Goal: Task Accomplishment & Management: Use online tool/utility

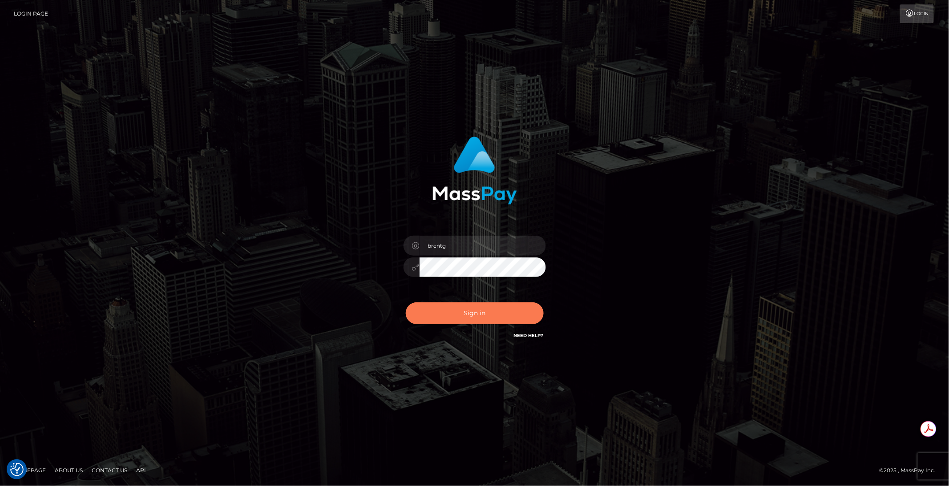
click at [454, 308] on button "Sign in" at bounding box center [475, 313] width 138 height 22
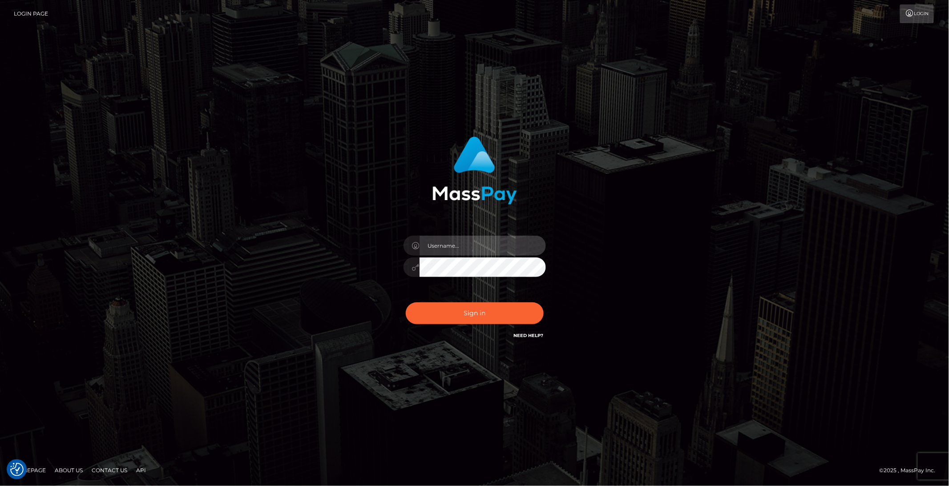
type input "brentg"
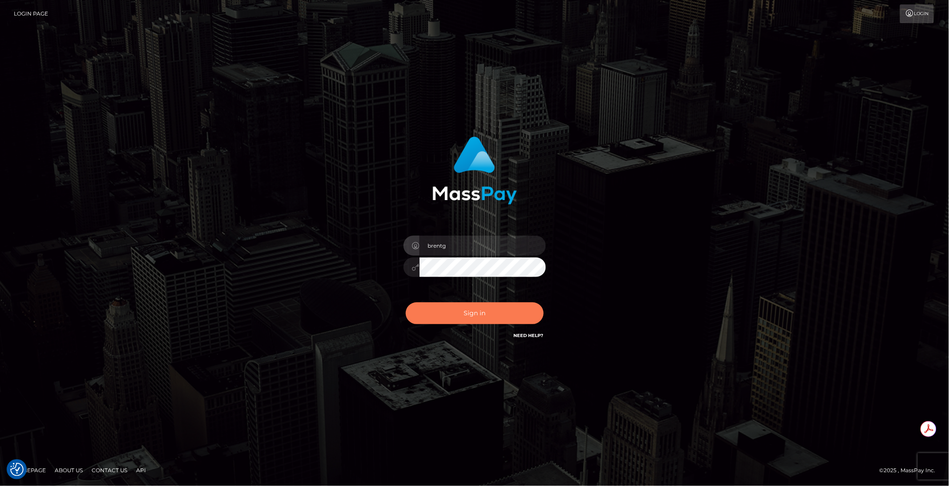
click at [453, 313] on button "Sign in" at bounding box center [475, 313] width 138 height 22
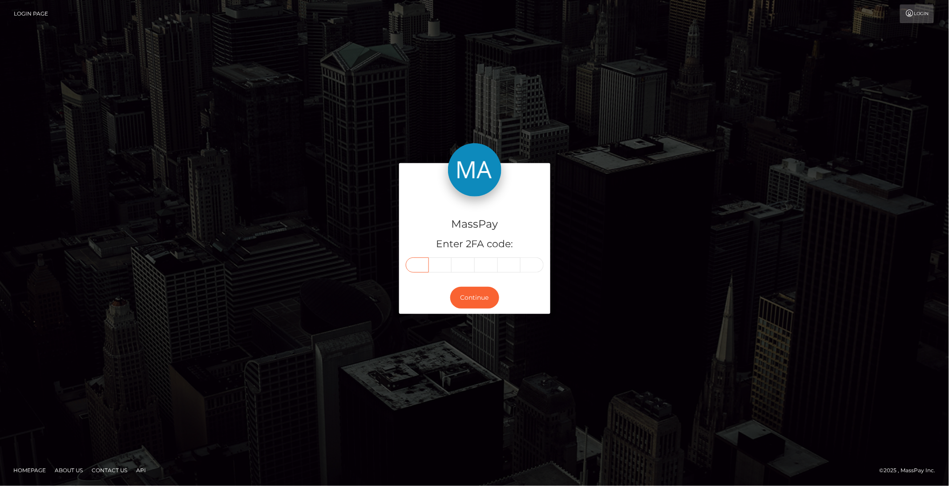
paste input "7"
type input "7"
type input "0"
type input "3"
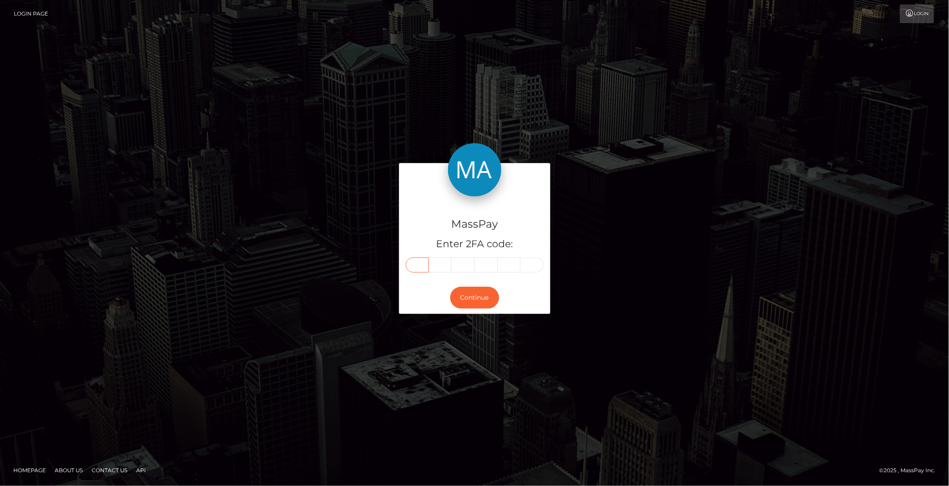
type input "5"
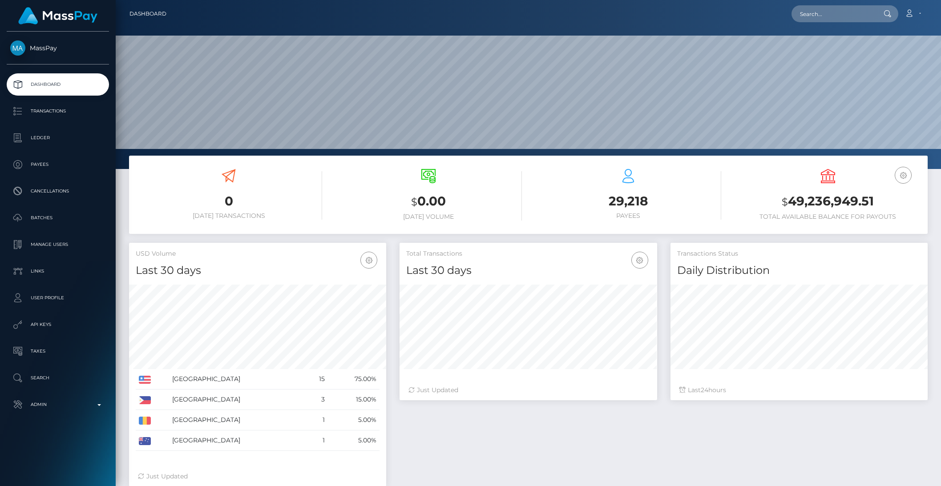
scroll to position [157, 257]
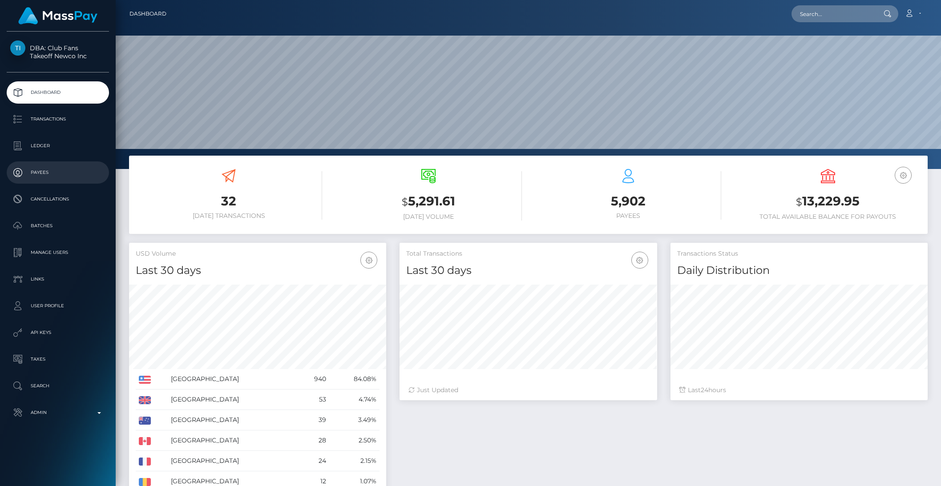
click at [39, 173] on p "Payees" at bounding box center [57, 172] width 95 height 13
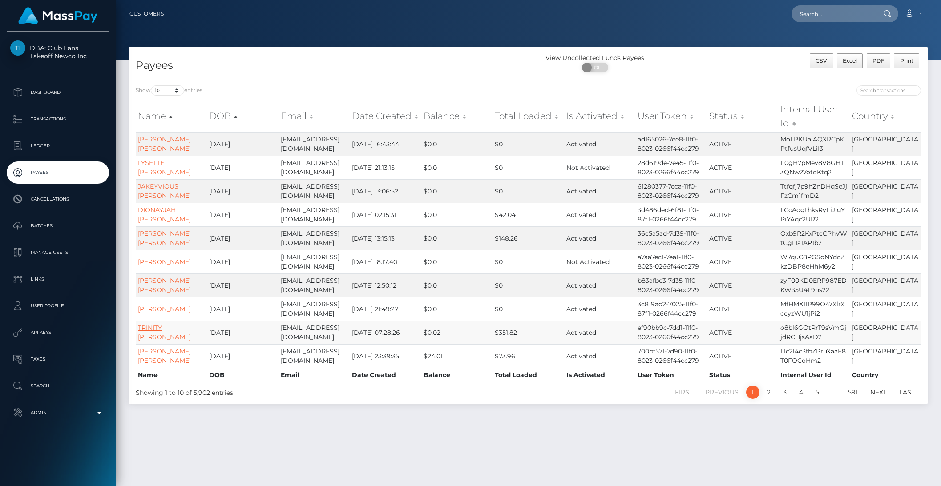
click at [165, 338] on link "TRINITY [PERSON_NAME]" at bounding box center [164, 332] width 53 height 17
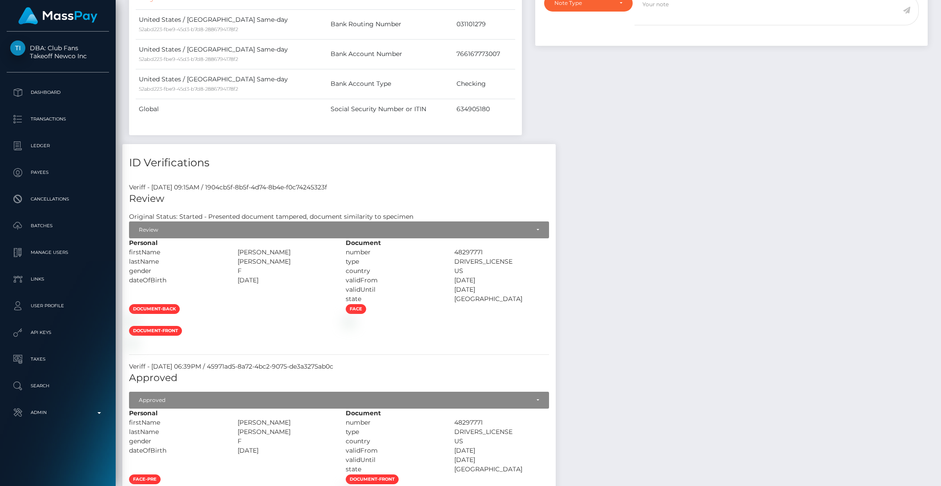
scroll to position [271, 0]
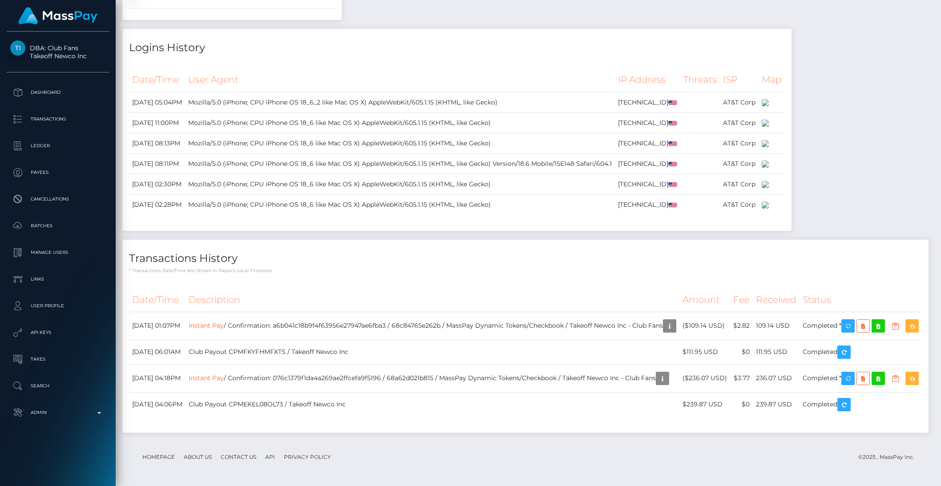
scroll to position [1037, 0]
click at [740, 56] on div "Logins History" at bounding box center [456, 42] width 669 height 27
click at [64, 125] on p "Transactions" at bounding box center [57, 119] width 95 height 13
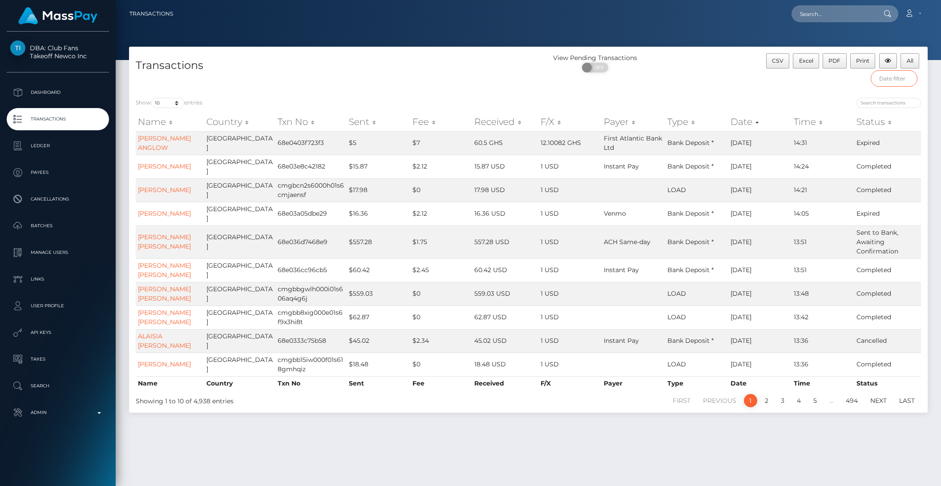
click at [886, 80] on input "text" at bounding box center [893, 78] width 47 height 16
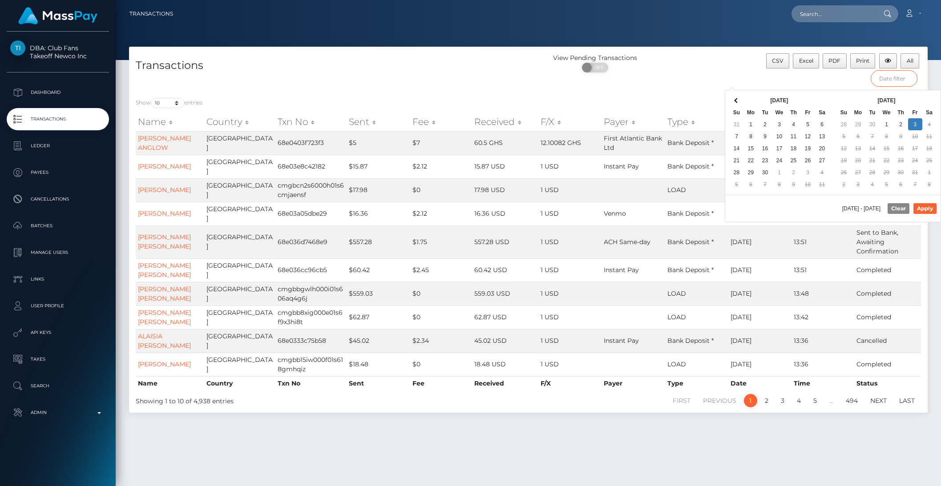
click at [886, 80] on input "text" at bounding box center [893, 78] width 47 height 16
click at [926, 211] on button "Apply" at bounding box center [924, 208] width 23 height 11
type input "09/01/2025 - 09/30/2025"
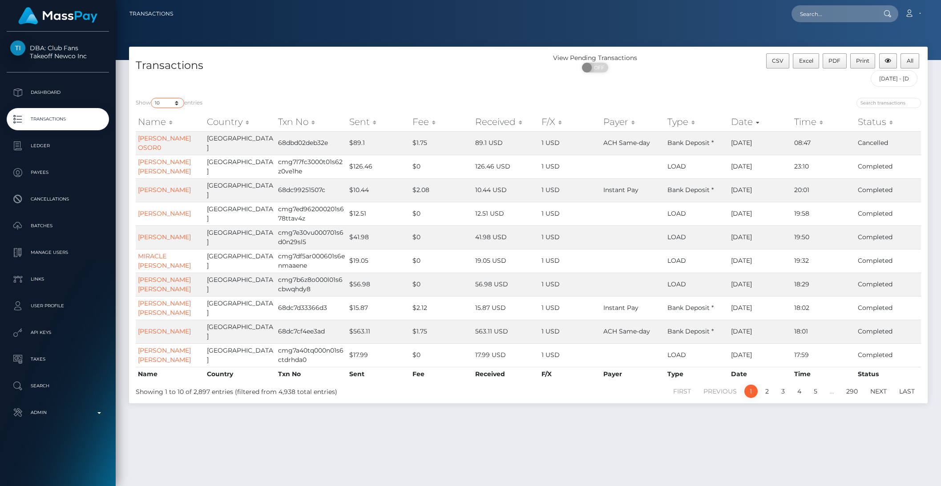
click at [175, 105] on select "10 25 50 100 250 500 1,000 3,500 All" at bounding box center [167, 103] width 33 height 10
click at [152, 98] on select "10 25 50 100 250 500 1,000 3,500 All" at bounding box center [167, 103] width 33 height 10
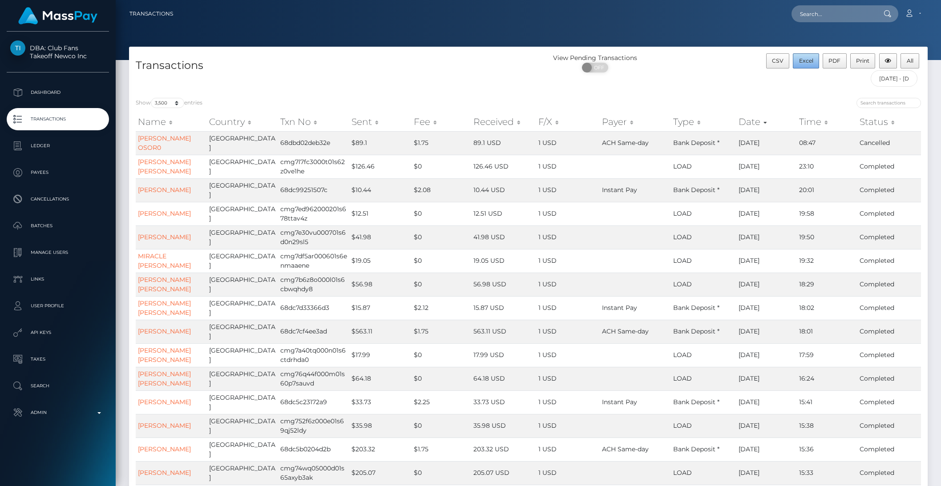
click at [806, 59] on span "Excel" at bounding box center [806, 60] width 14 height 7
click at [806, 59] on button "Excel" at bounding box center [805, 60] width 26 height 15
click at [175, 104] on select "10 25 50 100 250 500 1,000 3,500 All" at bounding box center [167, 103] width 33 height 10
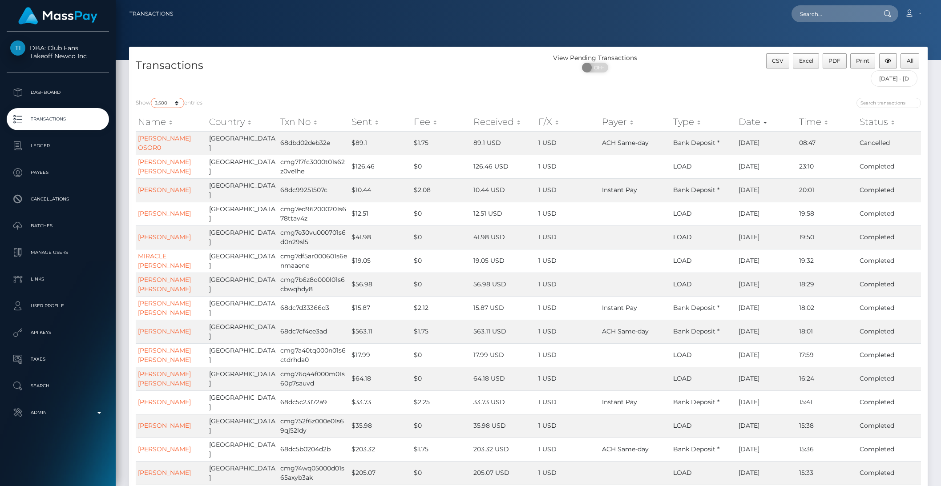
select select "10"
click at [152, 98] on select "10 25 50 100 250 500 1,000 3,500 All" at bounding box center [167, 103] width 33 height 10
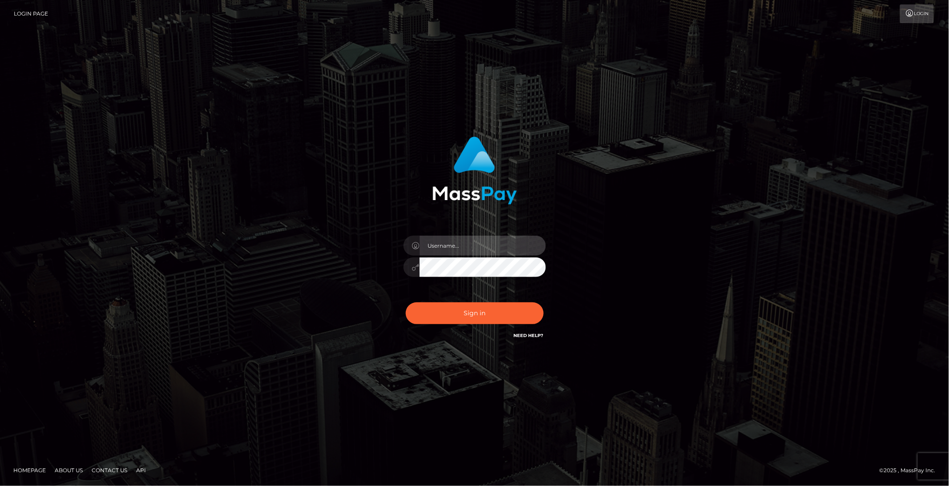
type input "brentg"
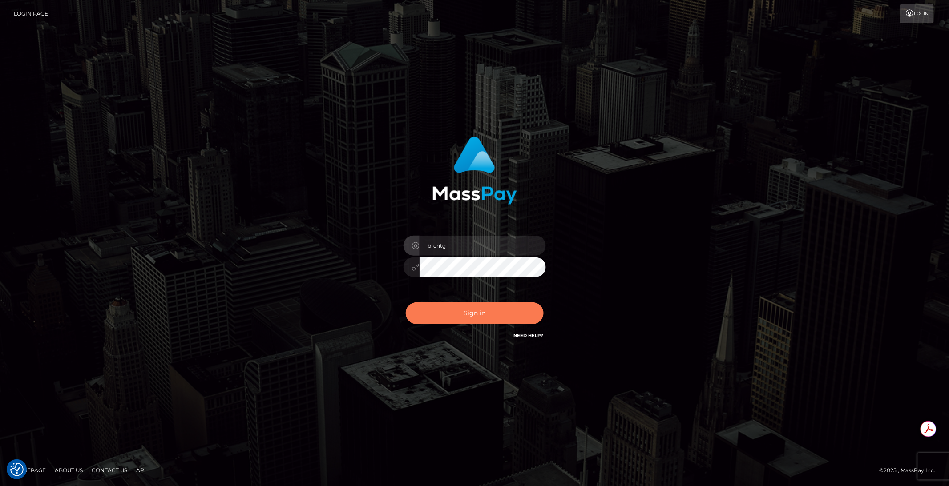
click at [461, 320] on button "Sign in" at bounding box center [475, 313] width 138 height 22
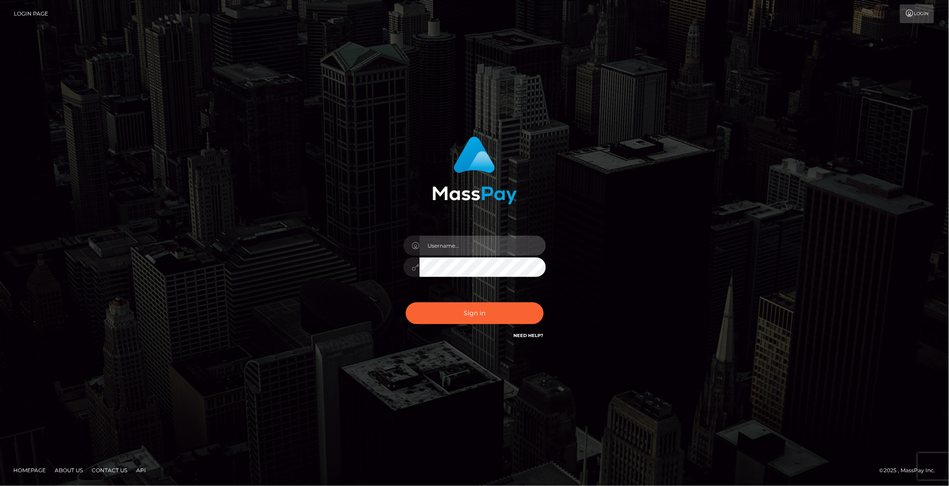
type input "brentg"
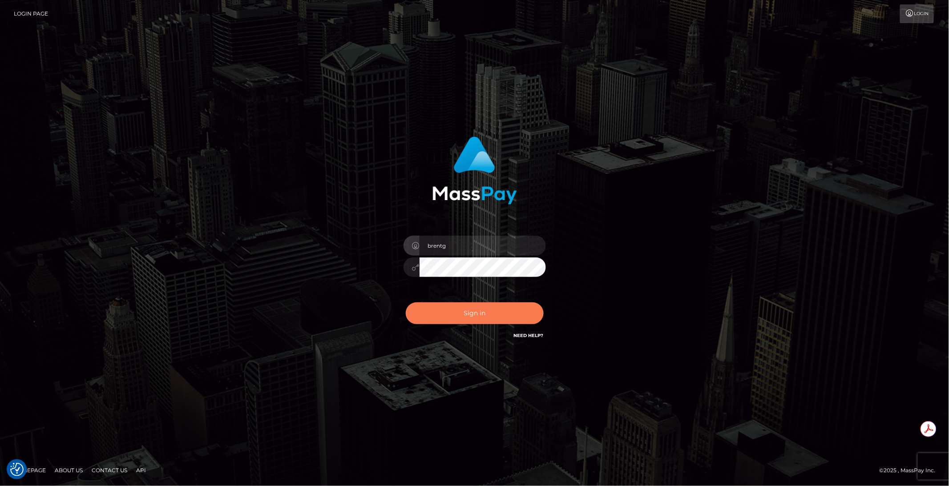
click at [442, 316] on button "Sign in" at bounding box center [475, 313] width 138 height 22
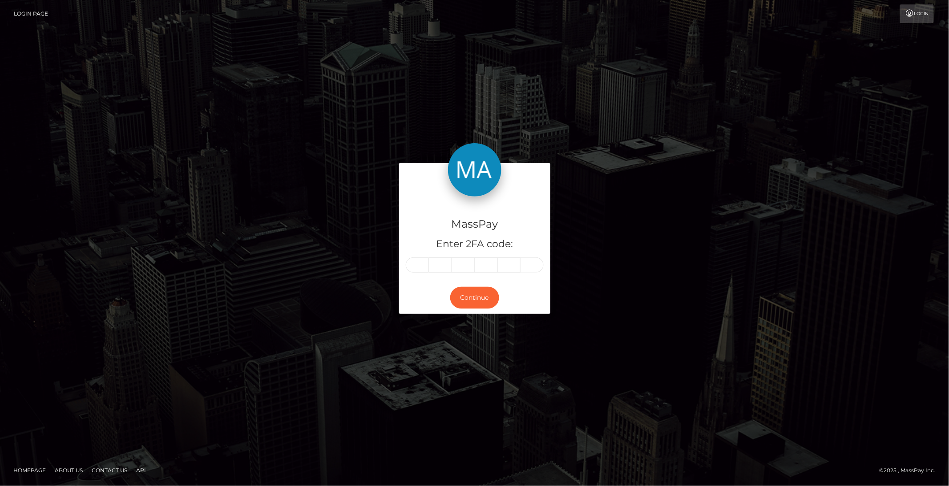
click at [682, 34] on div "MassPay Enter 2FA code: Continue Homepage" at bounding box center [474, 243] width 949 height 486
paste input "8"
type input "8"
type input "9"
type input "5"
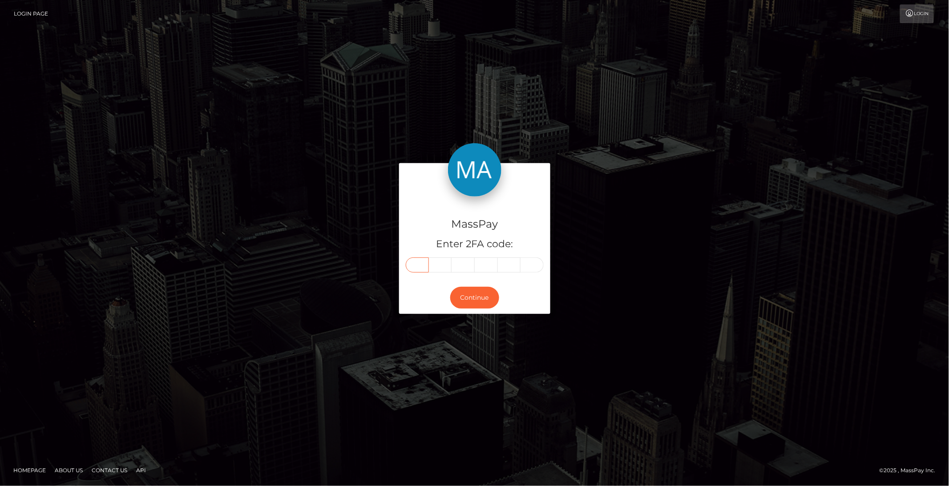
type input "6"
type input "4"
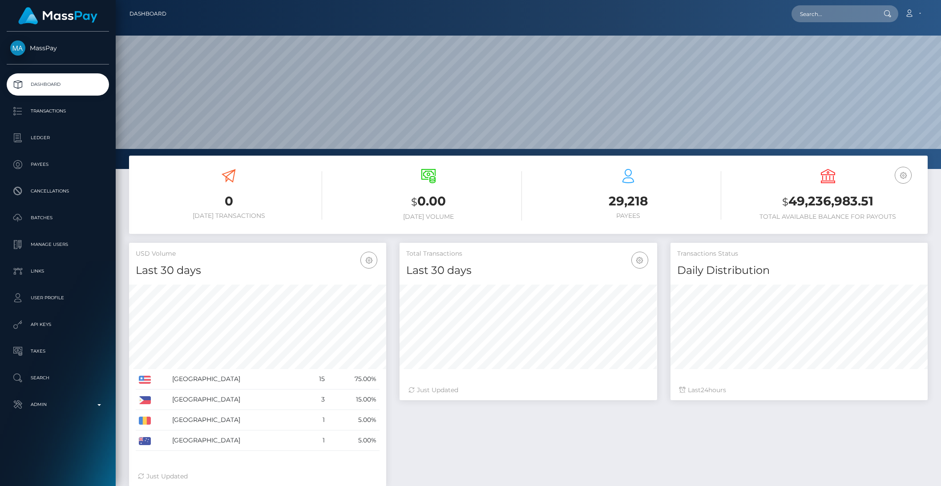
scroll to position [157, 257]
click at [842, 16] on input "text" at bounding box center [833, 13] width 84 height 17
paste input "80f4d848-c532-4599-98f3-0b93bcf64f8e"
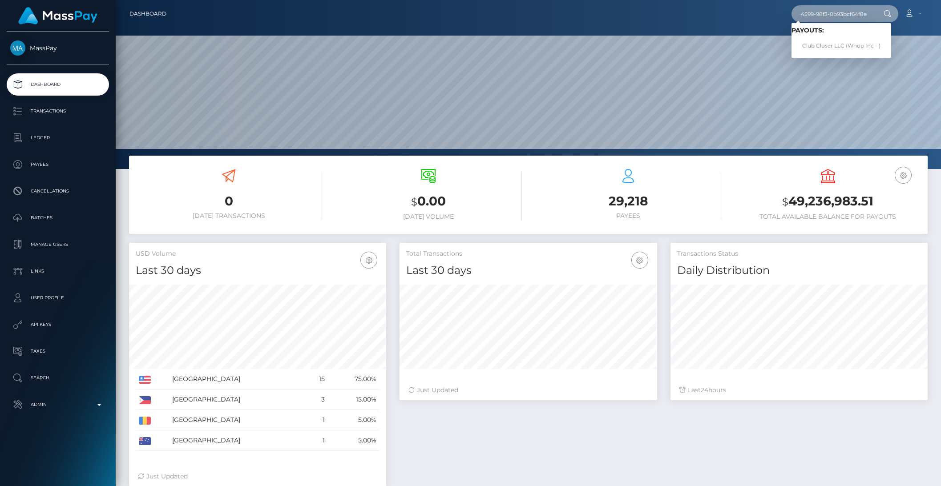
type input "80f4d848-c532-4599-98f3-0b93bcf64f8e"
click at [826, 42] on link "Club Closer LLC (Whop Inc - )" at bounding box center [841, 46] width 100 height 16
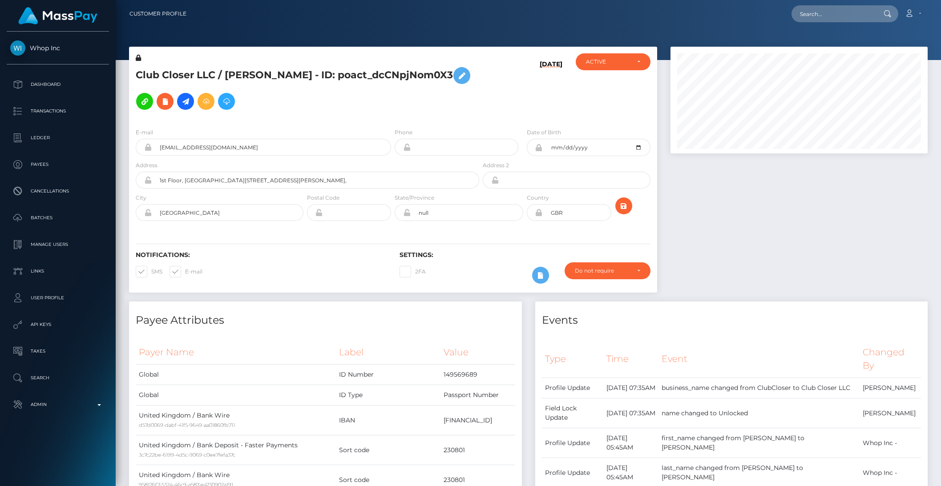
scroll to position [107, 257]
click at [476, 92] on div "Club Closer LLC / MARCUS FREDERICK GILHOOLEY - ID: poact_dcCNpjNom0X3" at bounding box center [305, 87] width 352 height 68
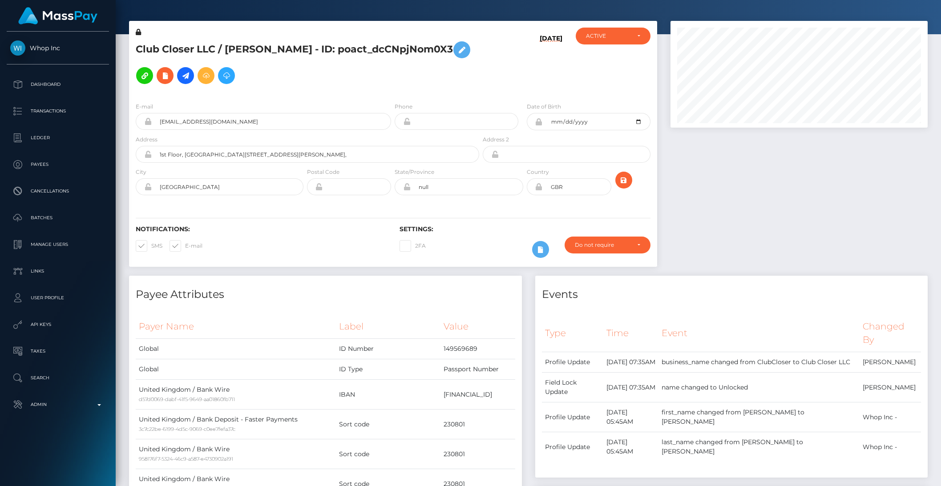
scroll to position [0, 0]
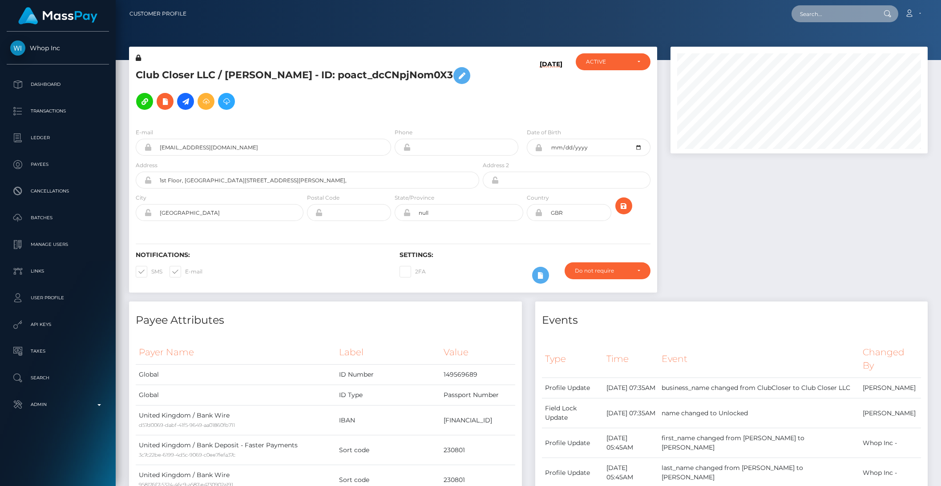
click at [845, 17] on input "text" at bounding box center [833, 13] width 84 height 17
paste input "502a6747-19c0-43ec-a077-b30a1f65022b"
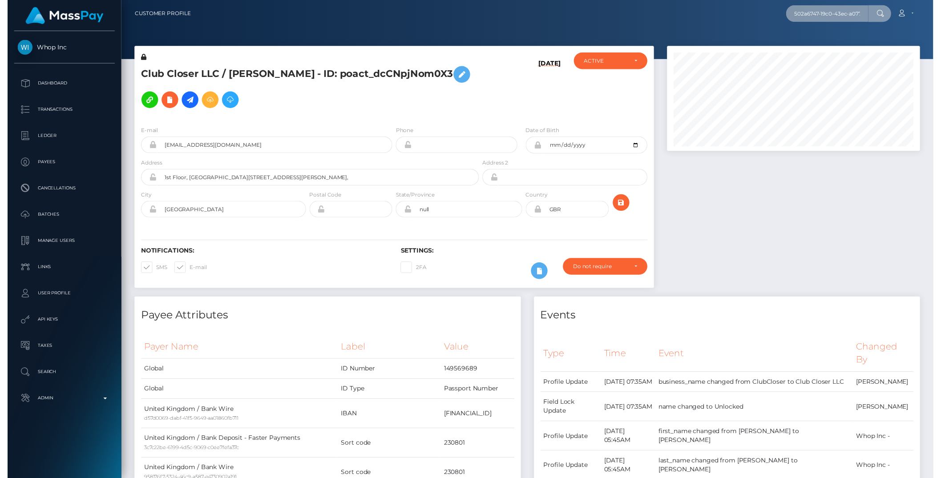
scroll to position [0, 45]
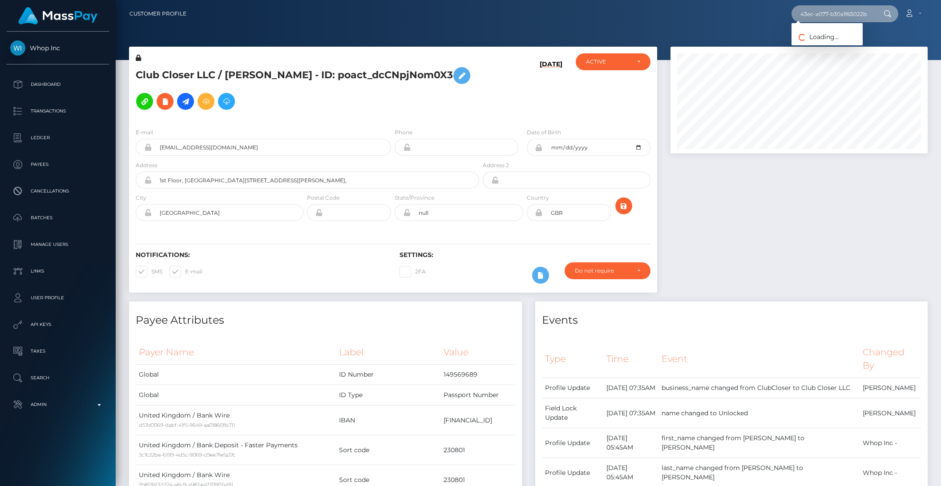
type input "502a6747-19c0-43ec-a077-b30a1f65022b"
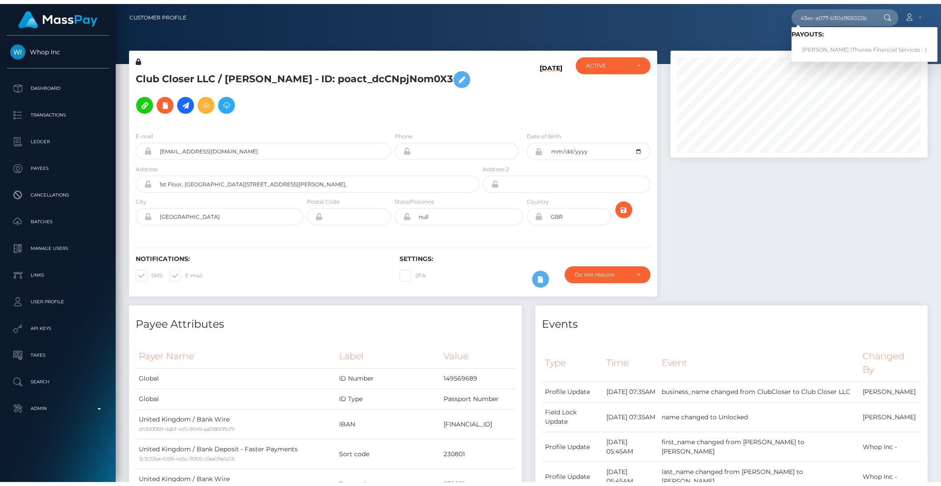
scroll to position [0, 0]
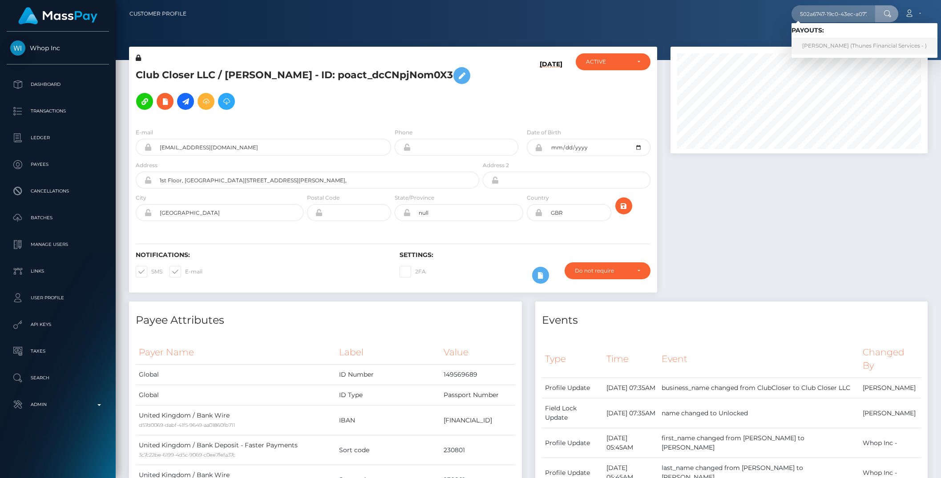
click at [864, 45] on link "AMANDA DE SAMPAIO (Thunes Financial Services - )" at bounding box center [864, 46] width 146 height 16
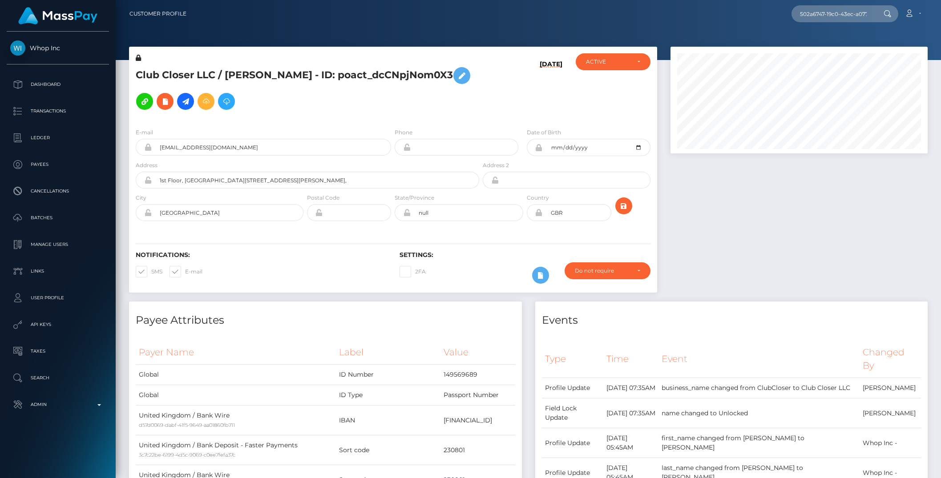
click at [864, 45] on div at bounding box center [528, 30] width 825 height 60
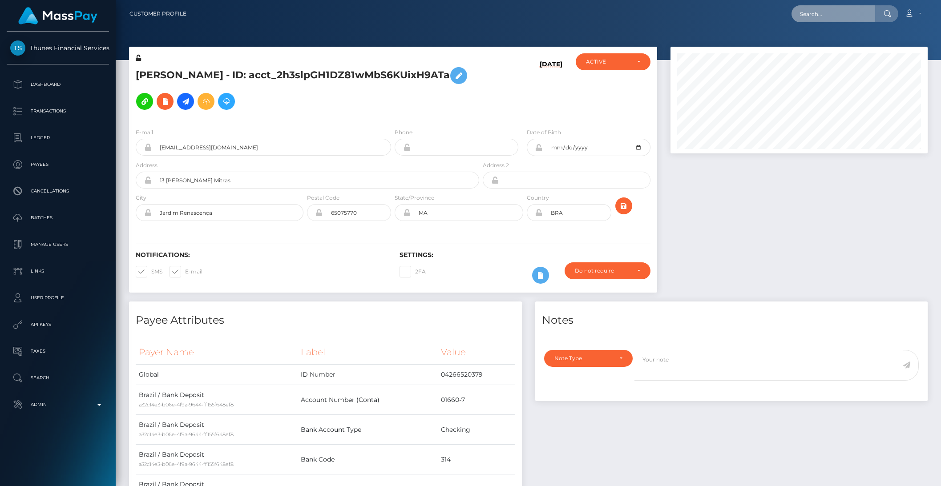
click at [826, 18] on input "text" at bounding box center [833, 13] width 84 height 17
paste input "68b765eeb451c"
type input "68b765eeb451c"
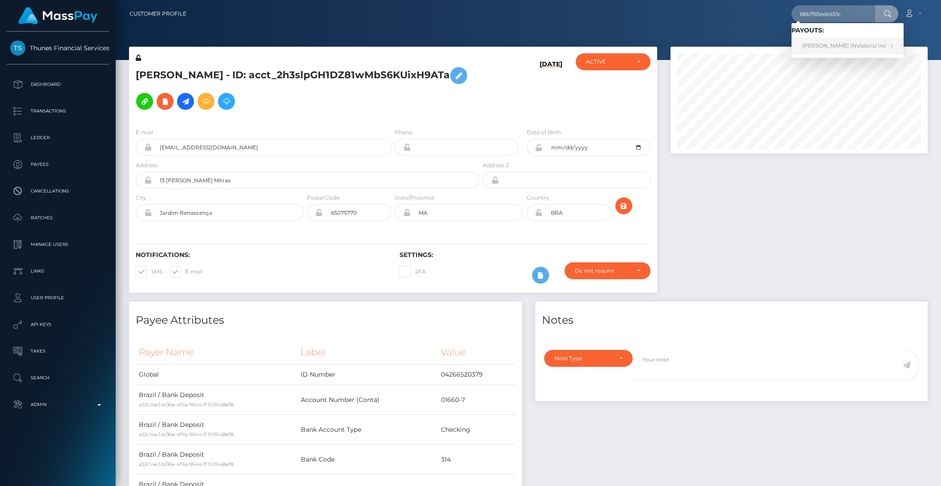
click at [819, 41] on link "[PERSON_NAME] (NVisionU Inc - )" at bounding box center [847, 46] width 112 height 16
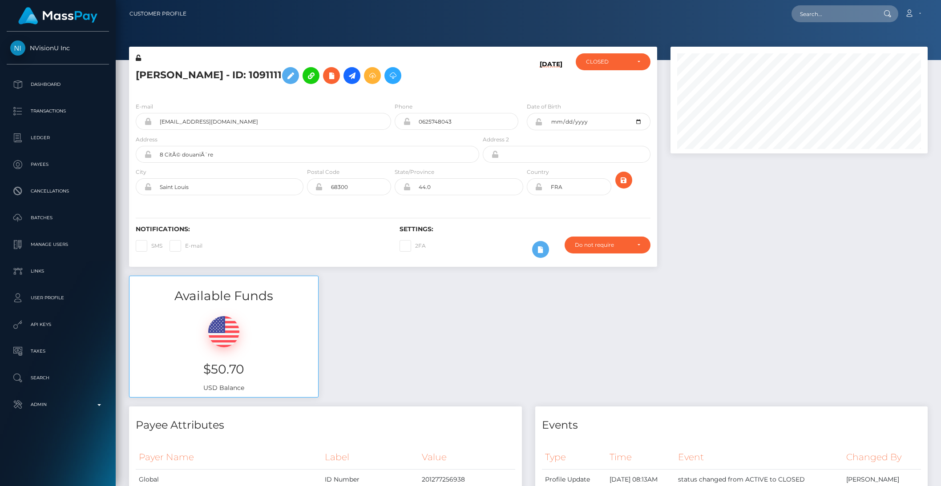
scroll to position [107, 257]
click at [809, 28] on div at bounding box center [528, 30] width 825 height 60
click at [811, 24] on nav "Customer Profile Loading... Loading... Account" at bounding box center [528, 14] width 825 height 28
click at [813, 19] on input "text" at bounding box center [833, 13] width 84 height 17
paste input "bc975931-9981-11f0-bd85-0694aced620b"
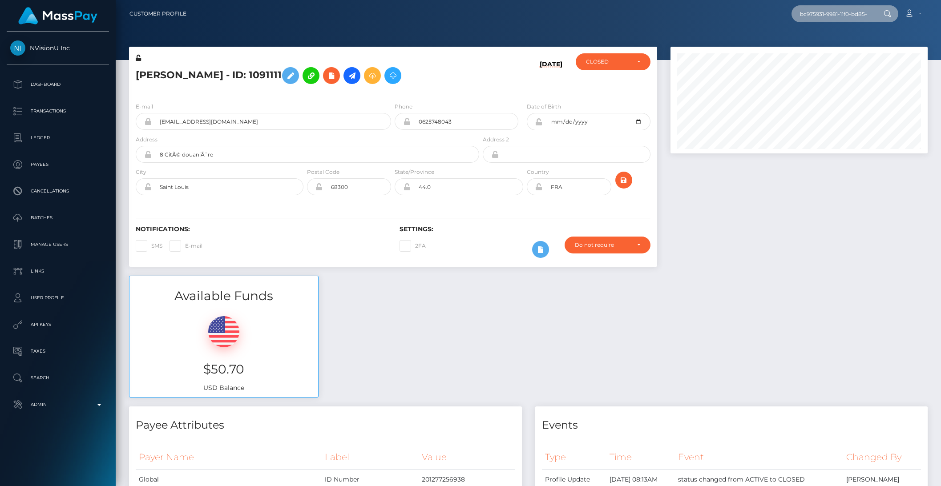
scroll to position [0, 48]
type input "bc975931-9981-11f0-bd85-0694aced620b"
click at [824, 49] on link "[PERSON_NAME]" at bounding box center [826, 46] width 71 height 16
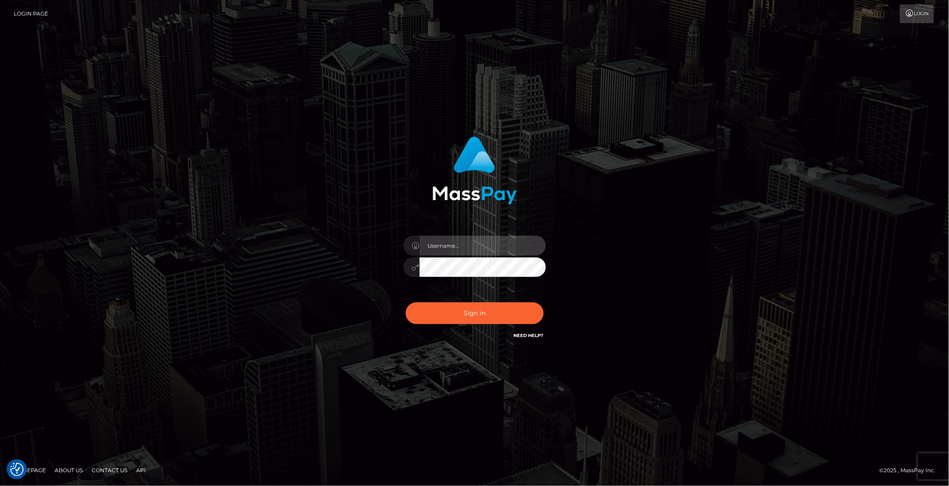
type input "brentg"
click at [453, 301] on div "Sign in Need Help?" at bounding box center [475, 317] width 156 height 40
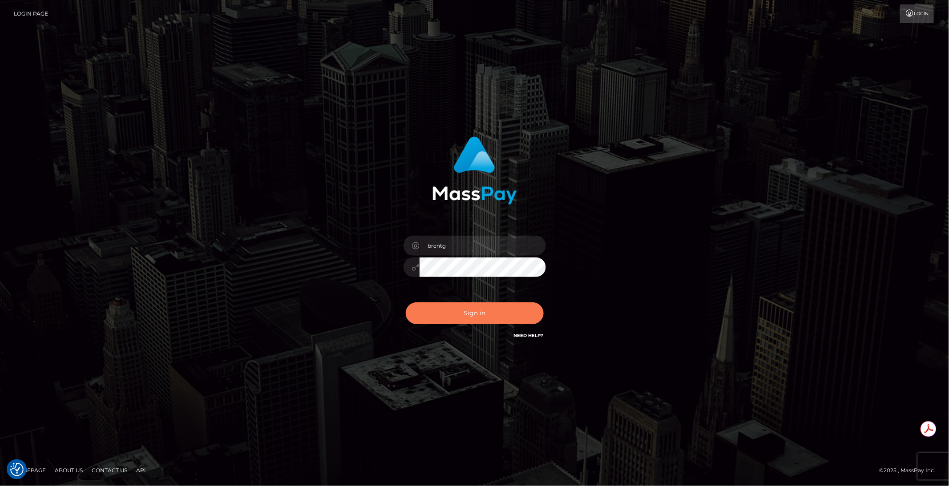
click at [454, 308] on button "Sign in" at bounding box center [475, 313] width 138 height 22
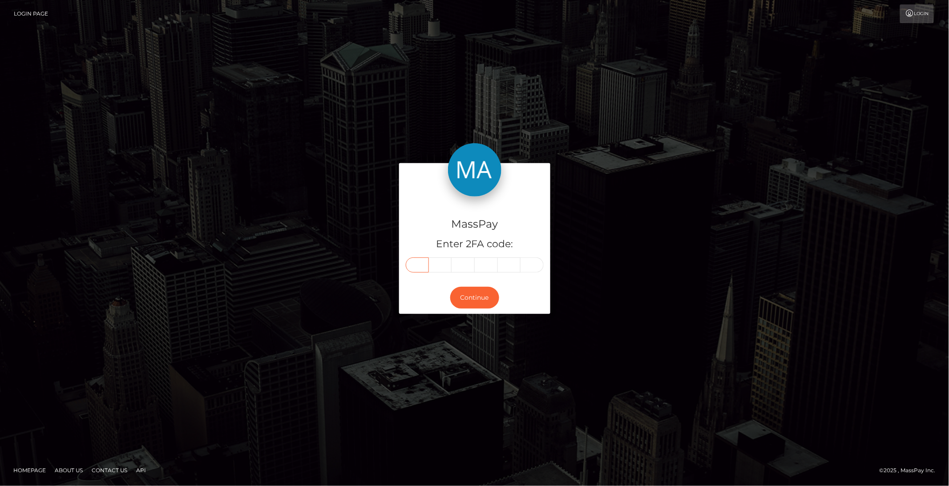
paste input "1"
type input "1"
type input "6"
type input "8"
type input "7"
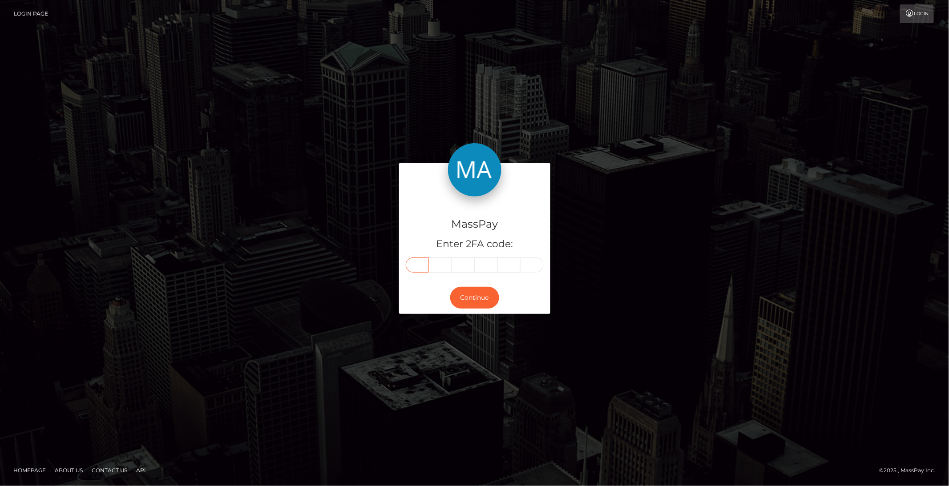
type input "6"
type input "3"
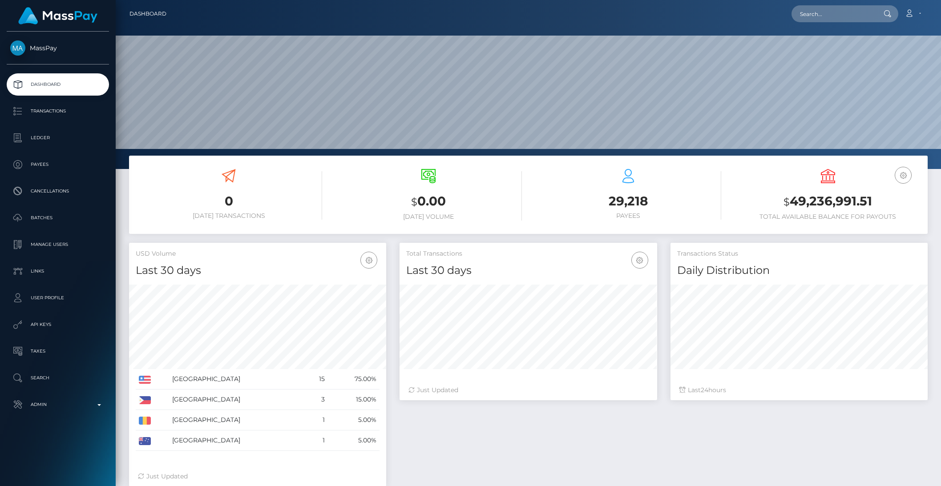
scroll to position [157, 257]
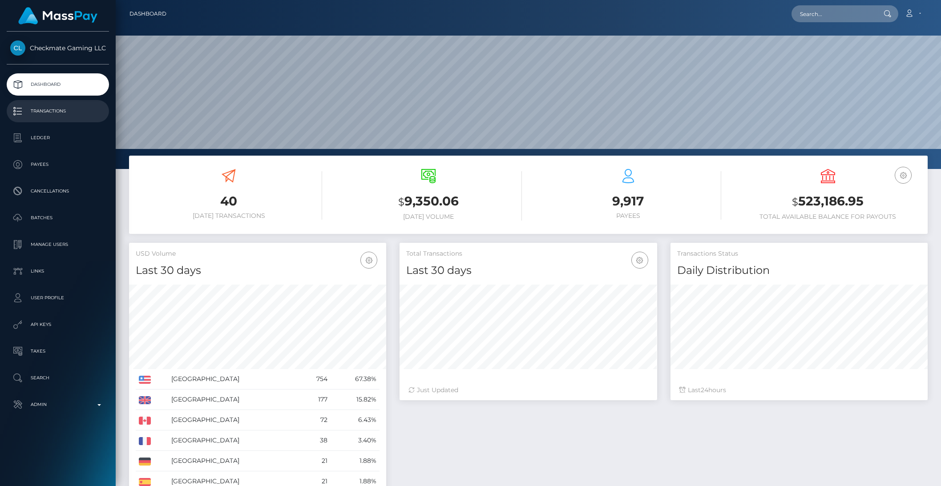
click at [44, 113] on p "Transactions" at bounding box center [57, 111] width 95 height 13
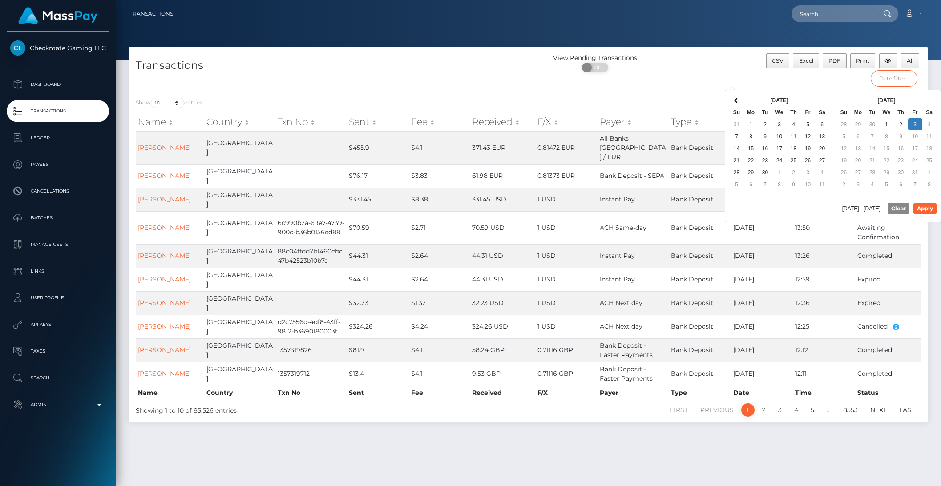
click at [889, 73] on input "text" at bounding box center [893, 78] width 47 height 16
click at [924, 210] on button "Apply" at bounding box center [924, 208] width 23 height 11
type input "[DATE] - [DATE]"
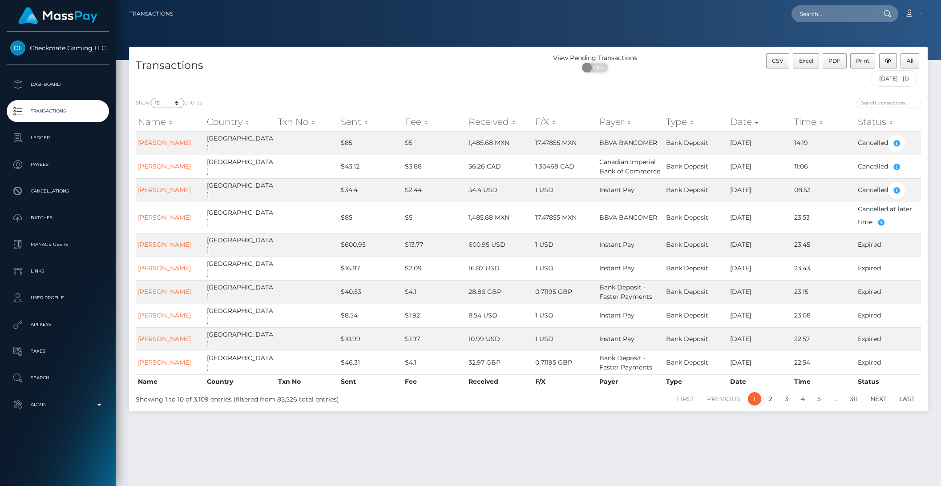
click at [178, 107] on select "10 25 50 100 250 500 1,000 3,500 All" at bounding box center [167, 103] width 33 height 10
click at [152, 98] on select "10 25 50 100 250 500 1,000 3,500 All" at bounding box center [167, 103] width 33 height 10
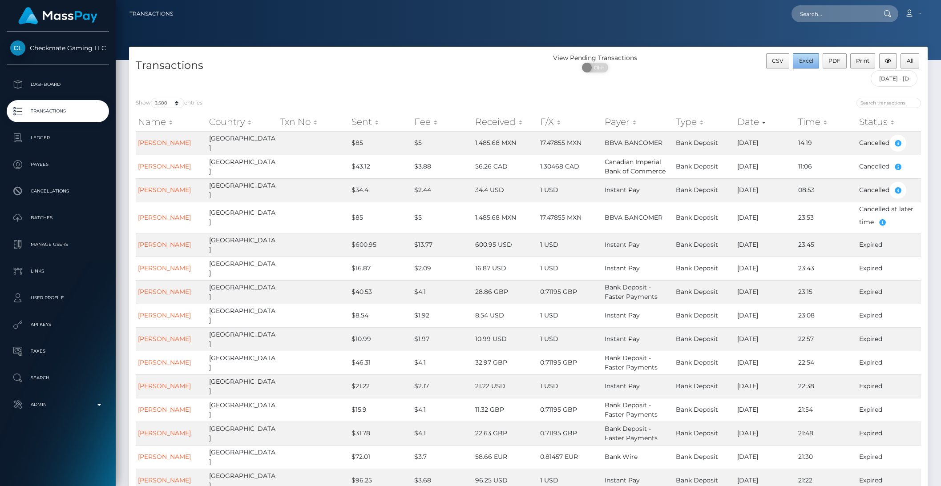
click at [808, 64] on button "Excel" at bounding box center [805, 60] width 26 height 15
click at [172, 103] on select "10 25 50 100 250 500 1,000 3,500 All" at bounding box center [167, 103] width 33 height 10
select select "10"
click at [152, 98] on select "10 25 50 100 250 500 1,000 3,500 All" at bounding box center [167, 103] width 33 height 10
